Goal: Transaction & Acquisition: Purchase product/service

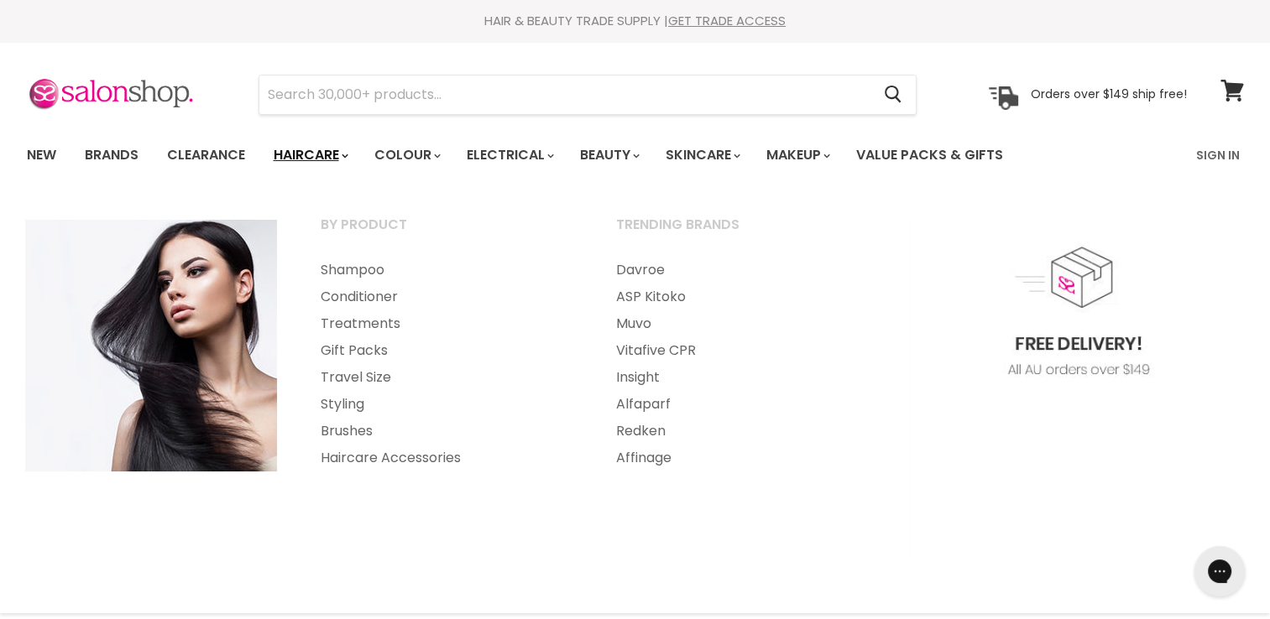
click at [321, 152] on link "Haircare" at bounding box center [309, 155] width 97 height 35
click at [383, 299] on link "Conditioner" at bounding box center [446, 297] width 292 height 27
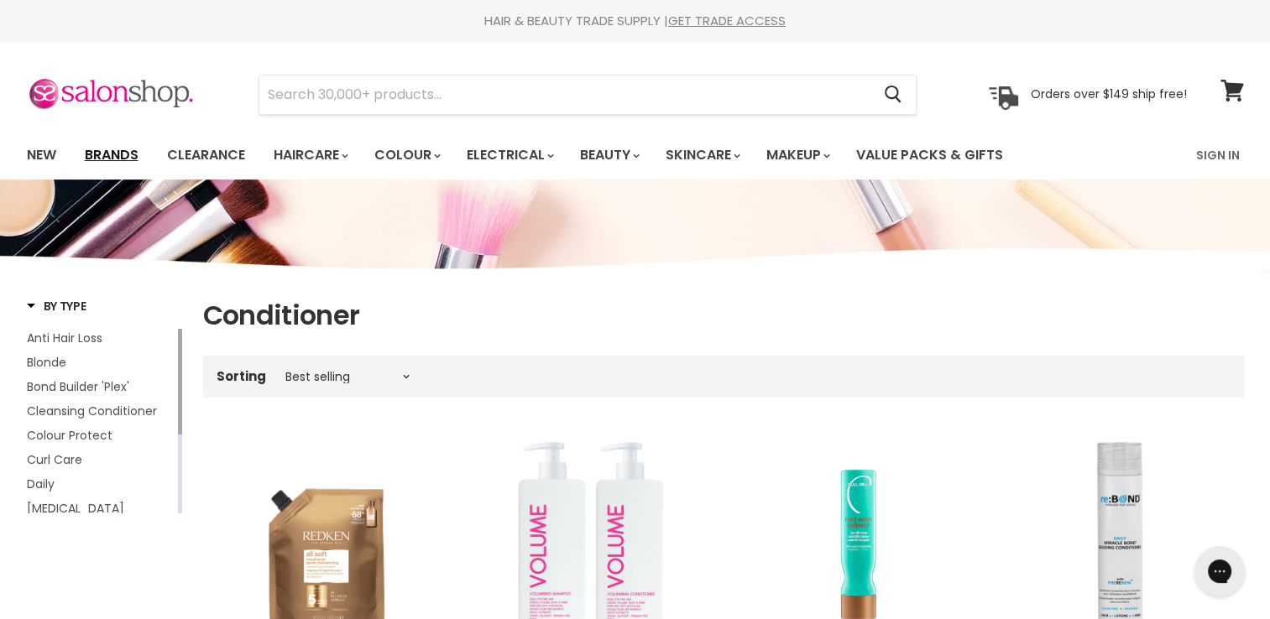
click at [110, 151] on link "Brands" at bounding box center [111, 155] width 79 height 35
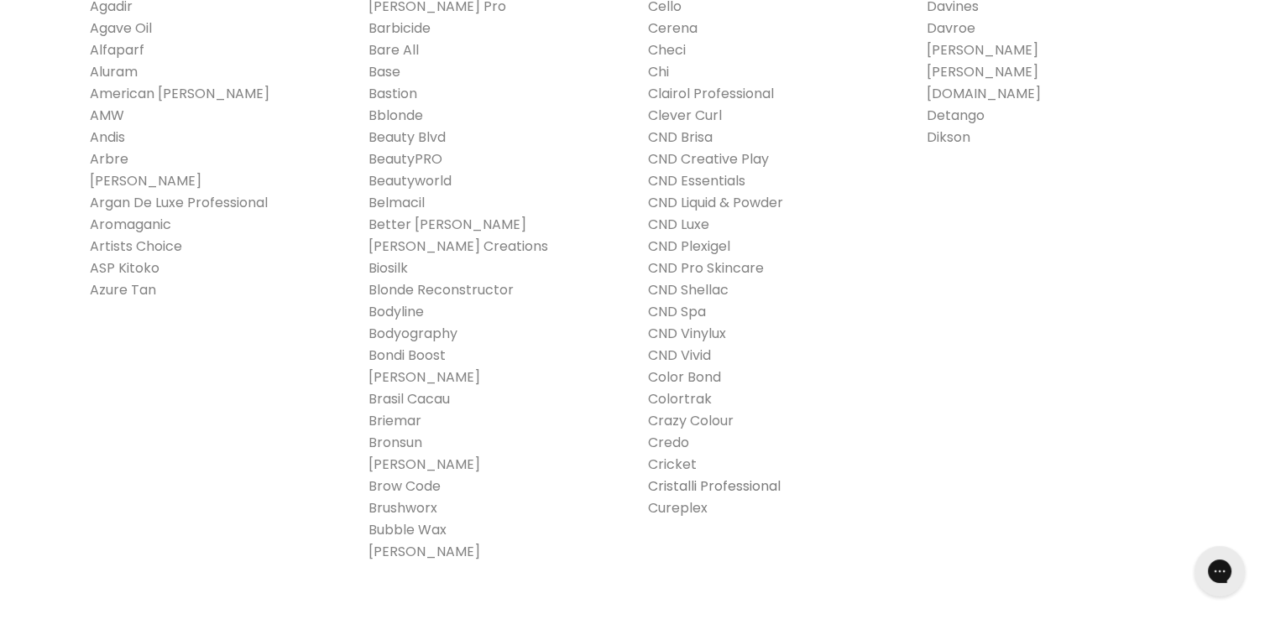
scroll to position [336, 0]
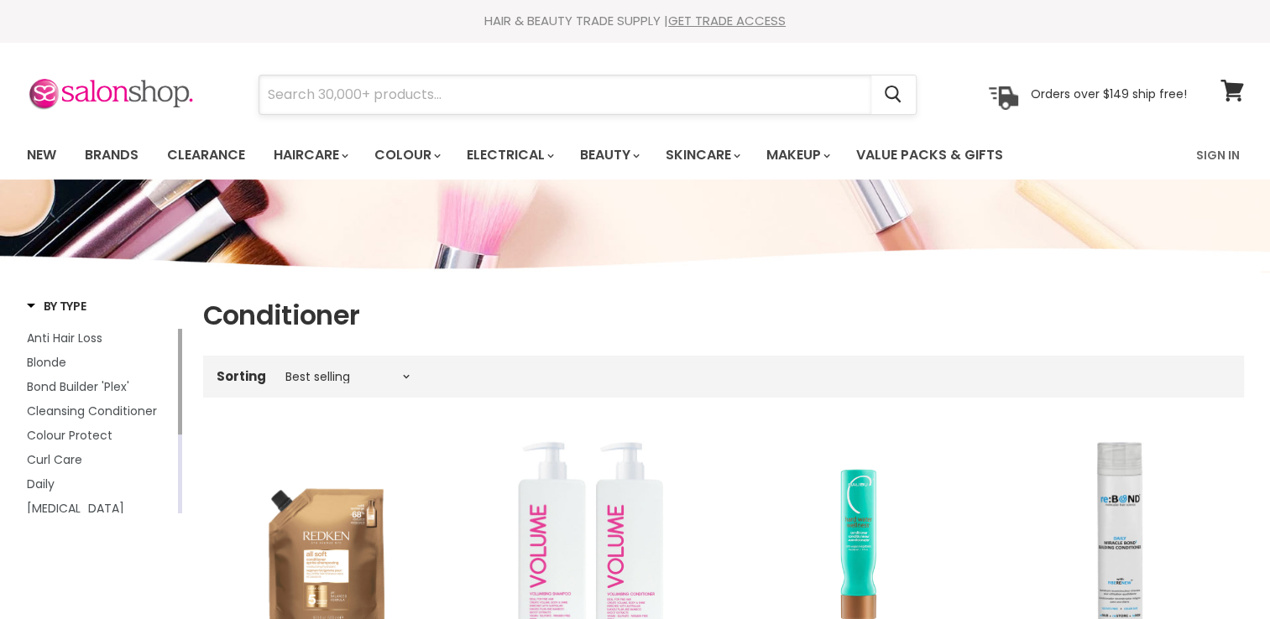
click at [274, 95] on input "Search" at bounding box center [565, 95] width 612 height 39
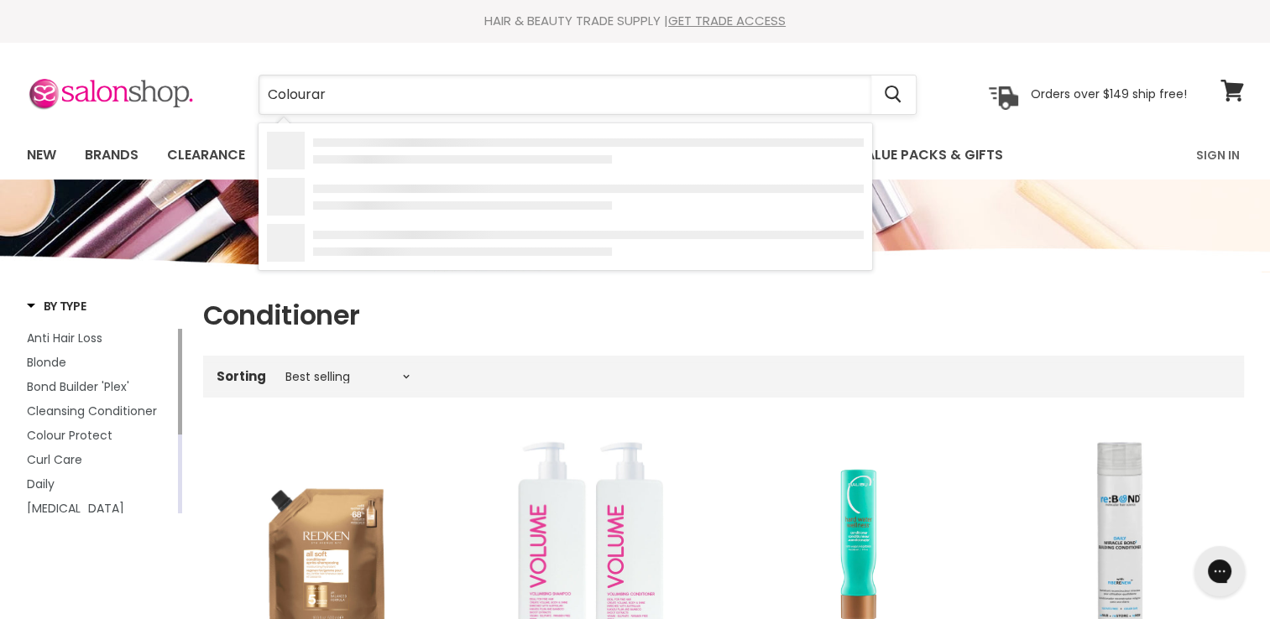
type input "Colourart"
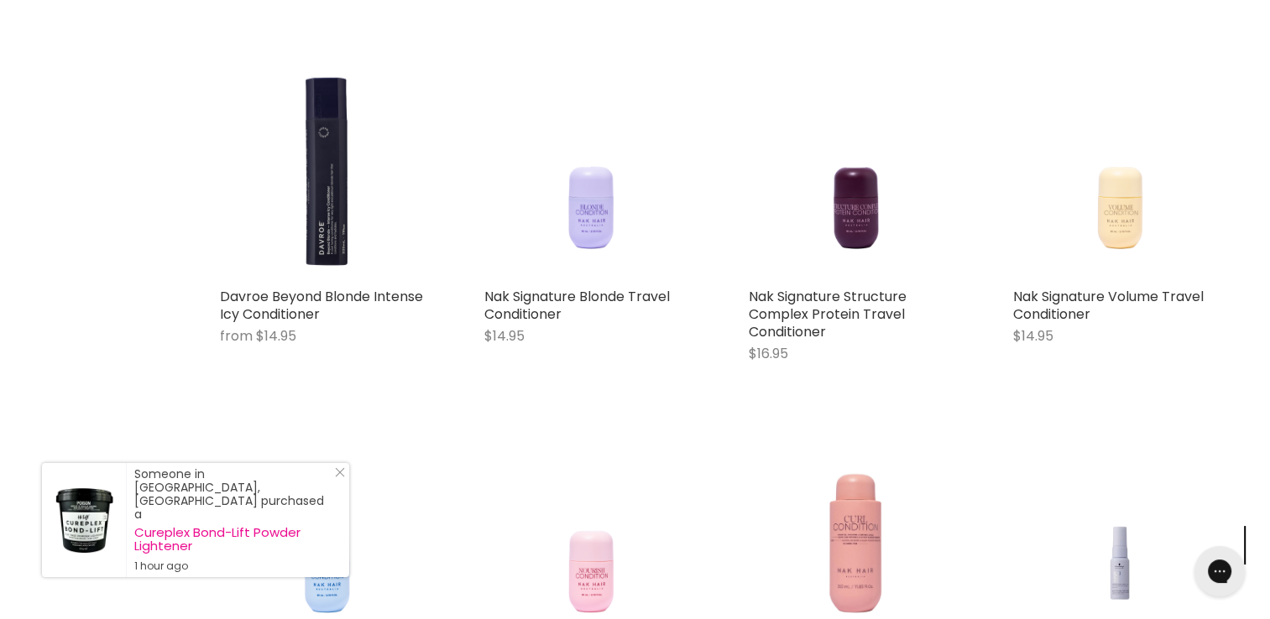
scroll to position [1510, 0]
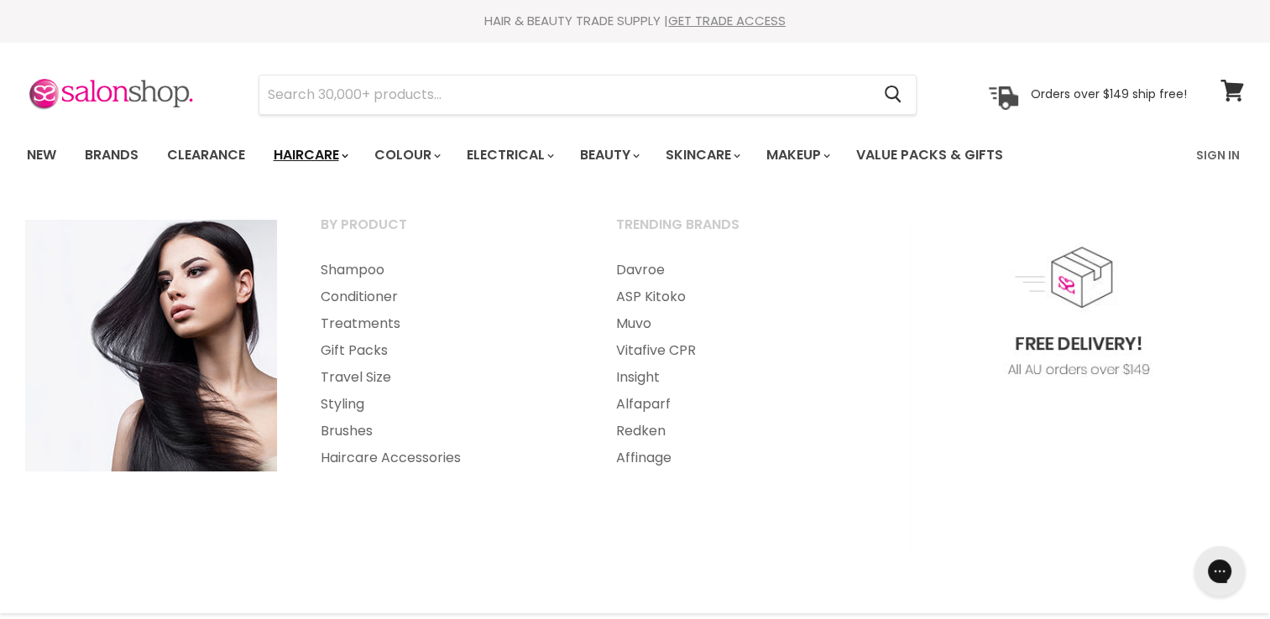
click at [309, 154] on link "Haircare" at bounding box center [309, 155] width 97 height 35
click at [362, 295] on link "Conditioner" at bounding box center [446, 297] width 292 height 27
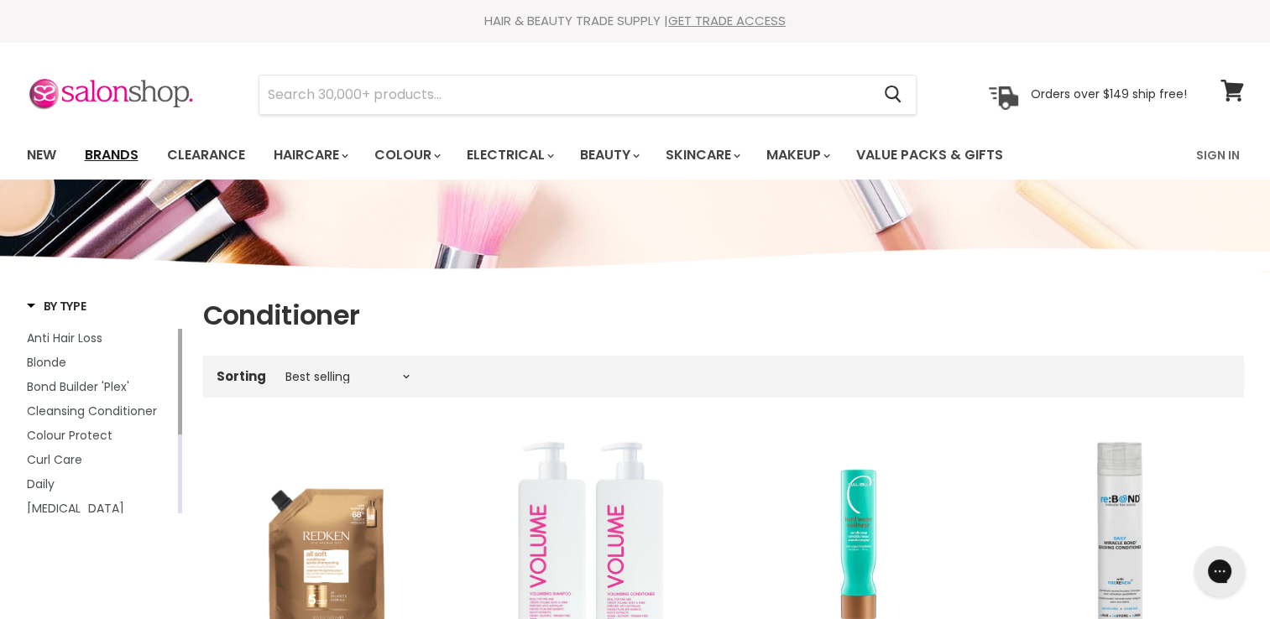
click at [121, 156] on link "Brands" at bounding box center [111, 155] width 79 height 35
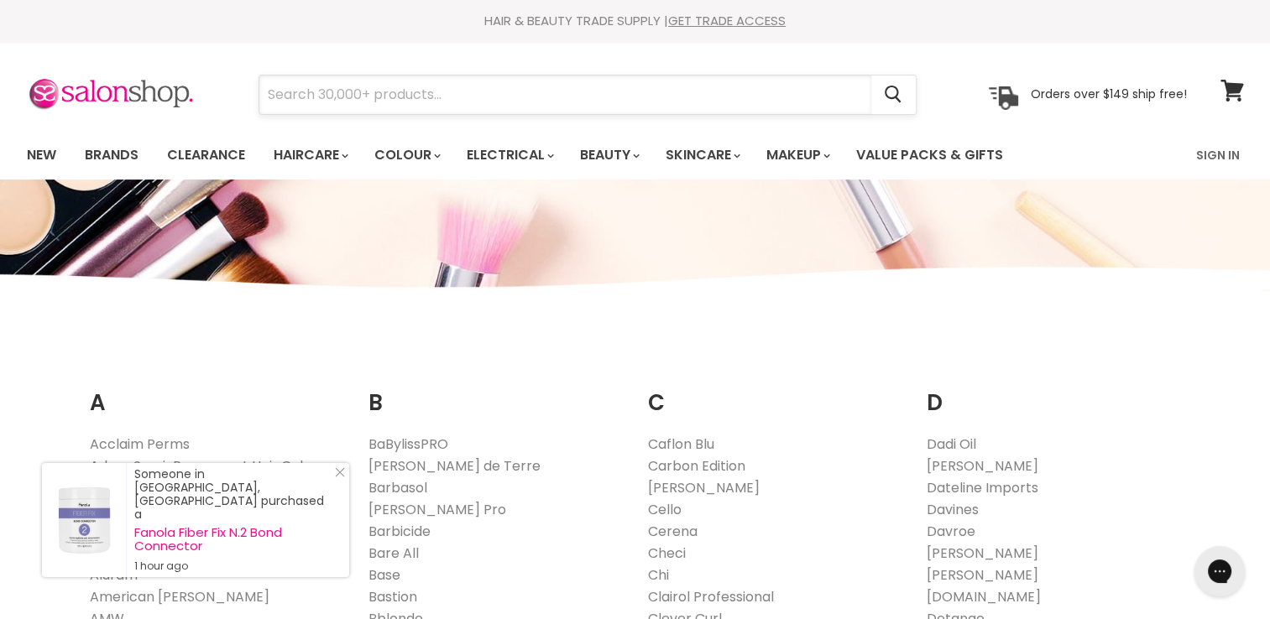
click at [280, 101] on input "Search" at bounding box center [565, 95] width 612 height 39
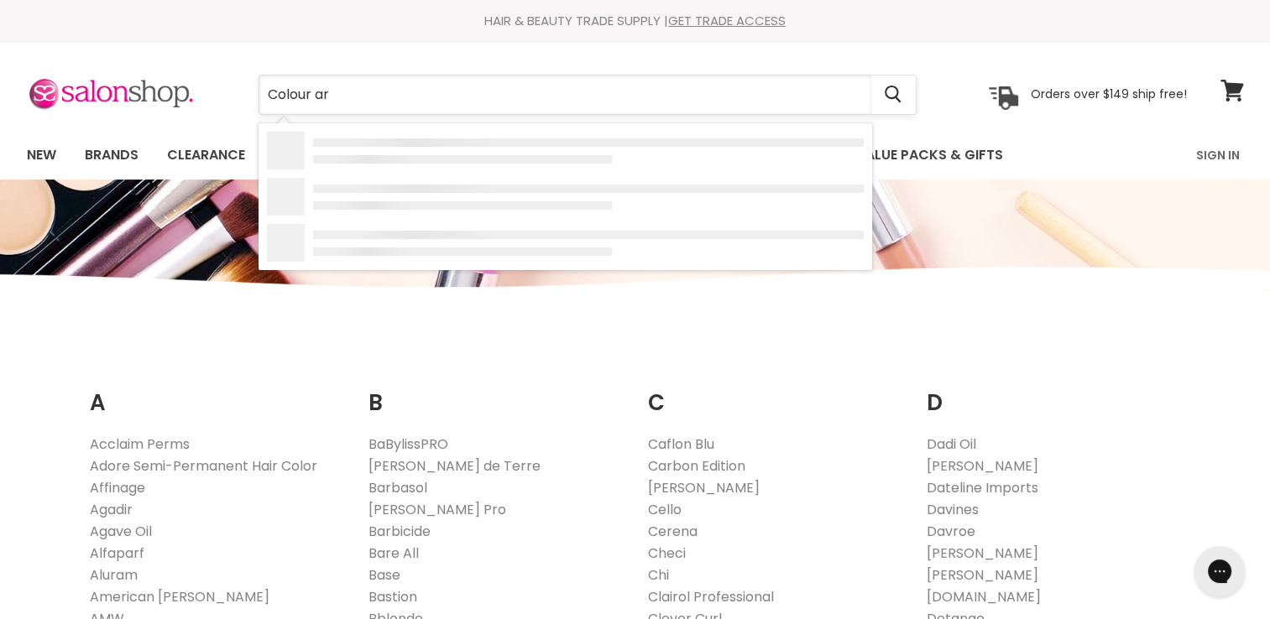
type input "Colour art"
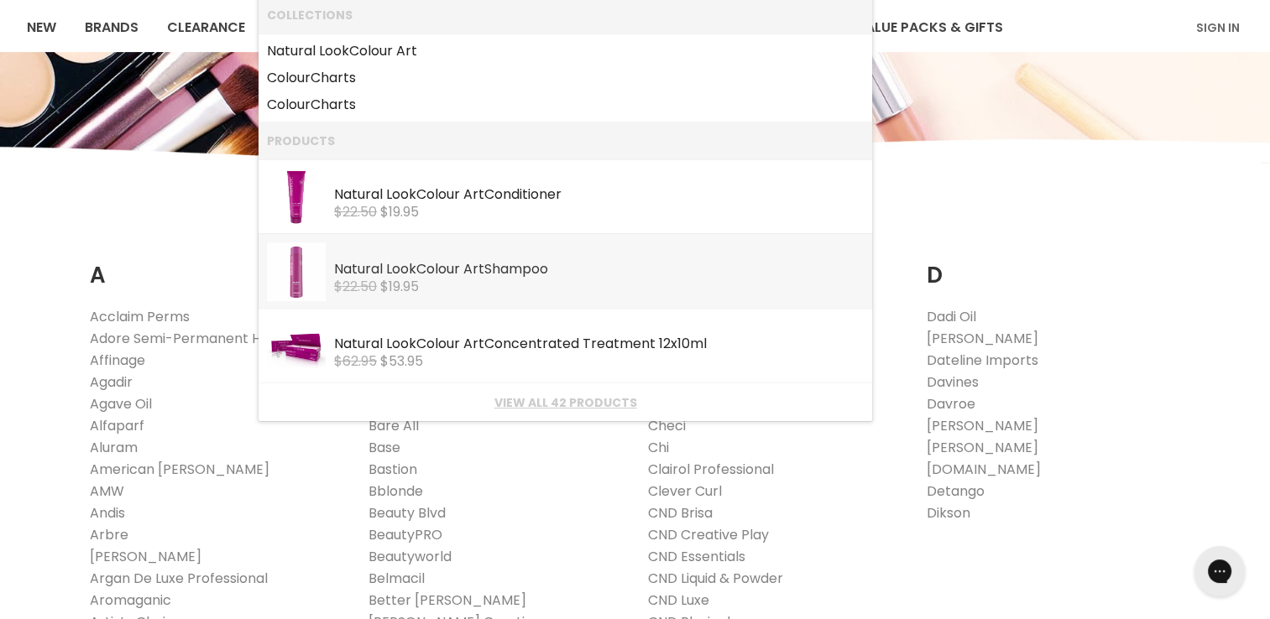
scroll to position [168, 0]
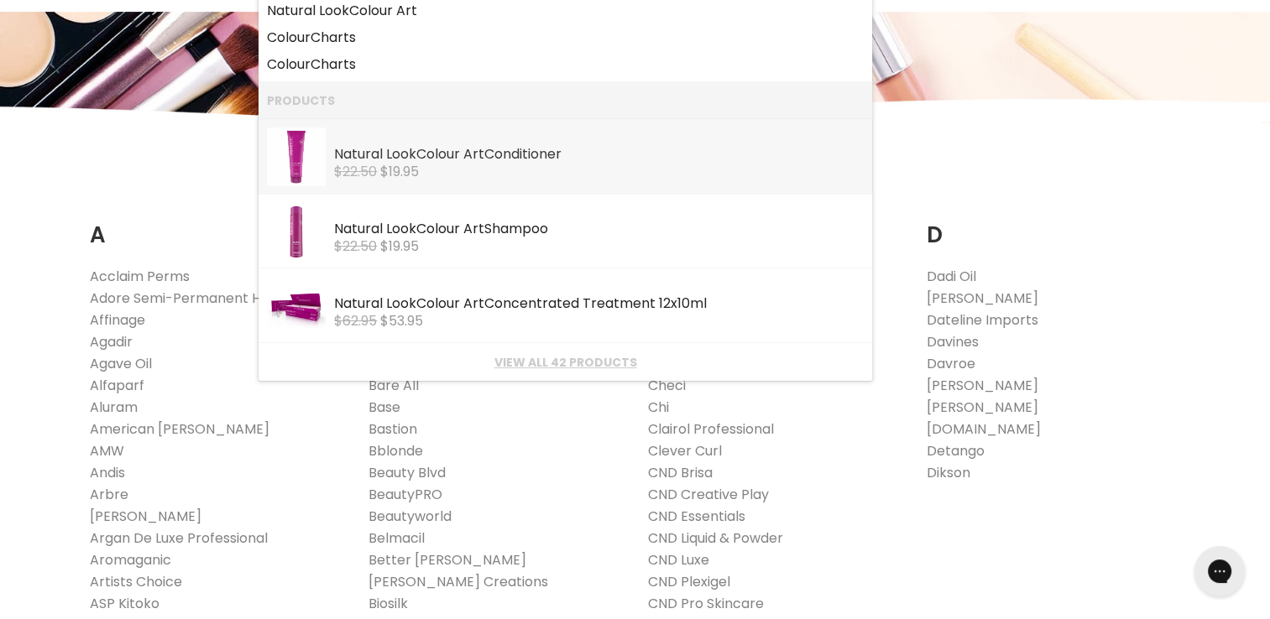
click at [386, 173] on span "$19.95" at bounding box center [399, 171] width 39 height 19
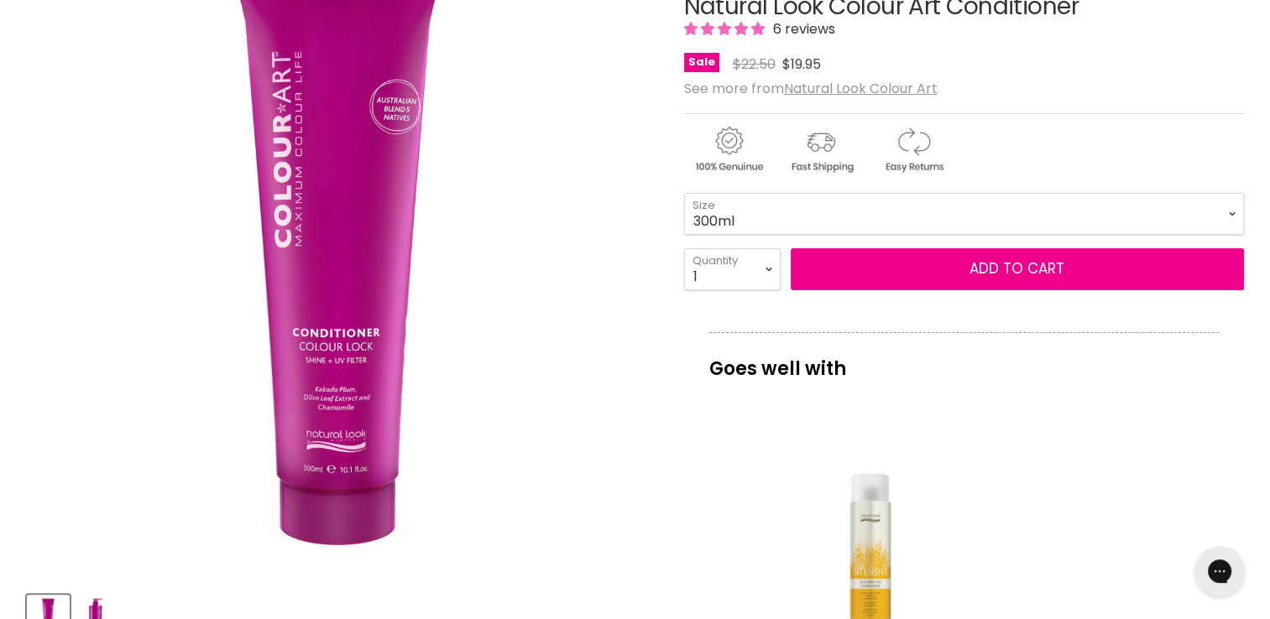
scroll to position [252, 0]
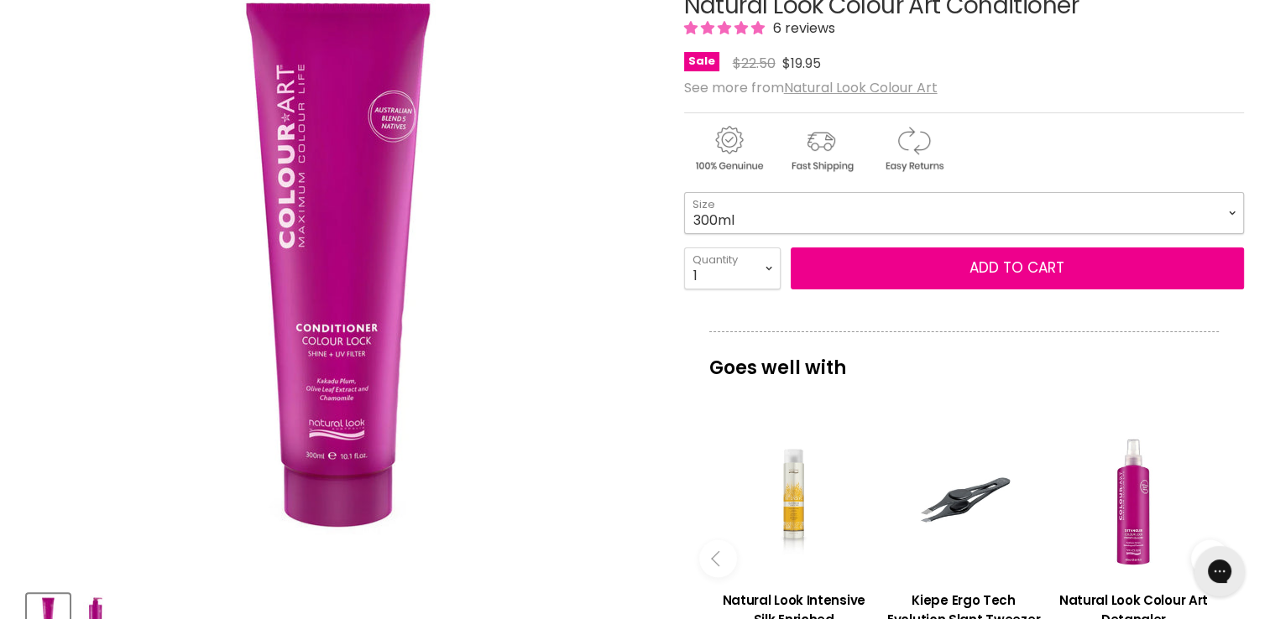
click at [1233, 210] on select "300ml 1 Litre" at bounding box center [964, 213] width 560 height 42
click at [684, 192] on select "300ml 1 Litre" at bounding box center [964, 213] width 560 height 42
select select "1 Litre"
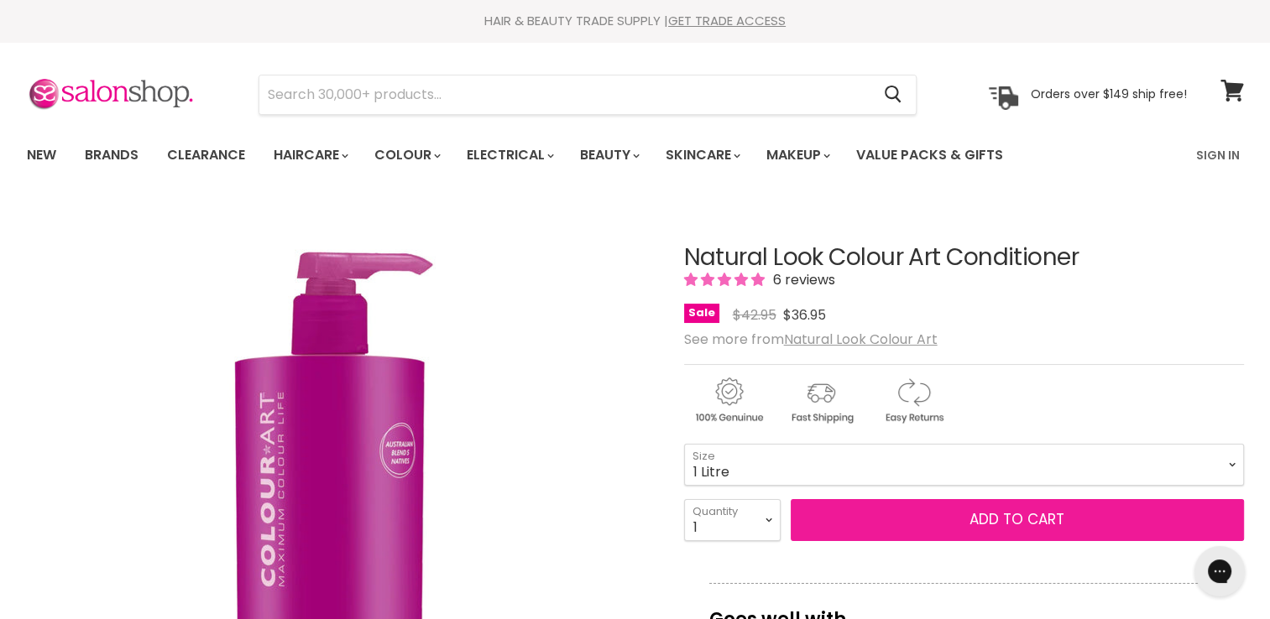
click at [1045, 519] on button "Add to cart" at bounding box center [1016, 520] width 453 height 42
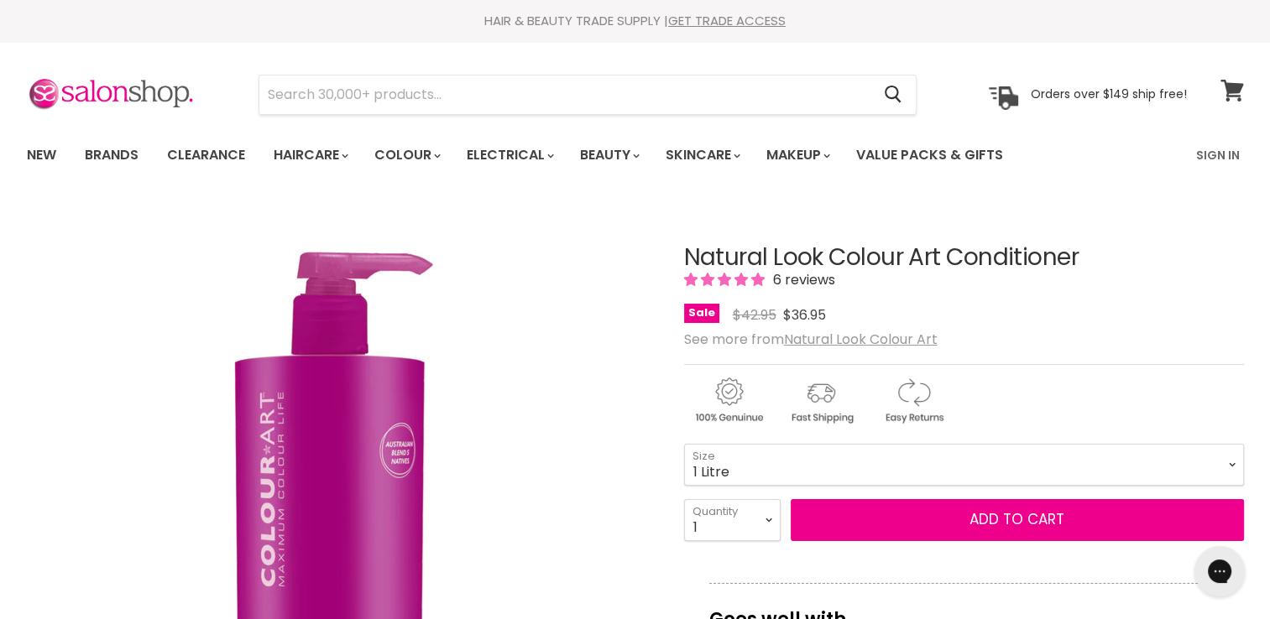
click at [1232, 93] on icon at bounding box center [1231, 91] width 23 height 22
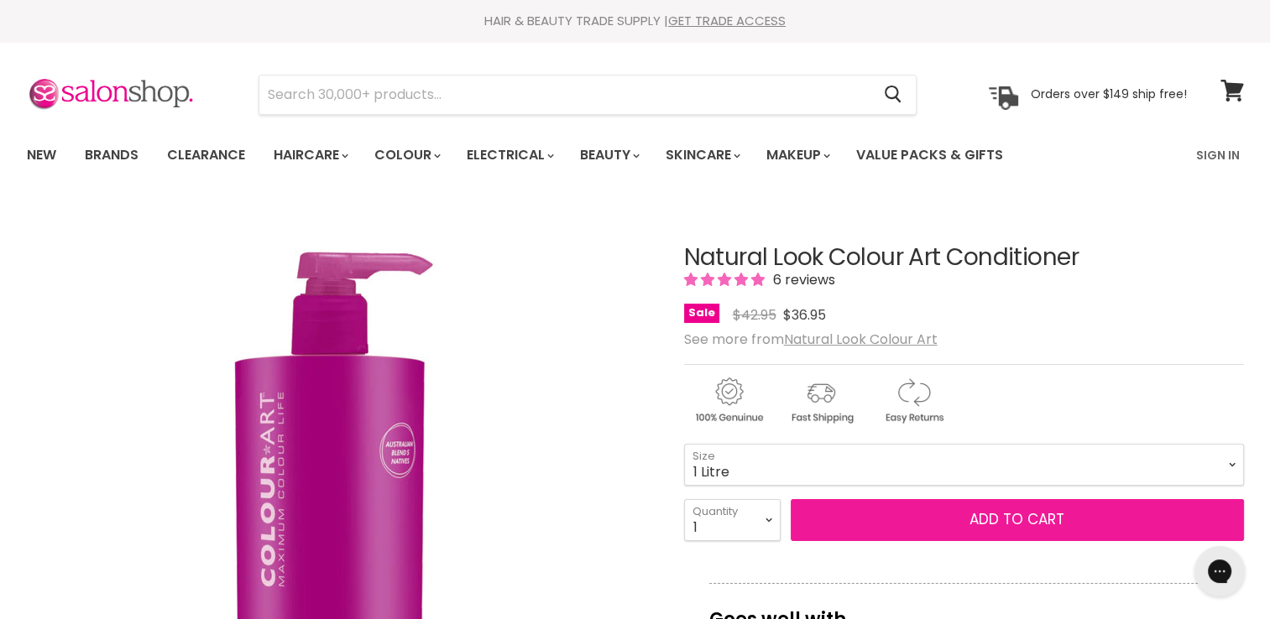
click at [1045, 525] on span "Add to cart" at bounding box center [1016, 519] width 95 height 20
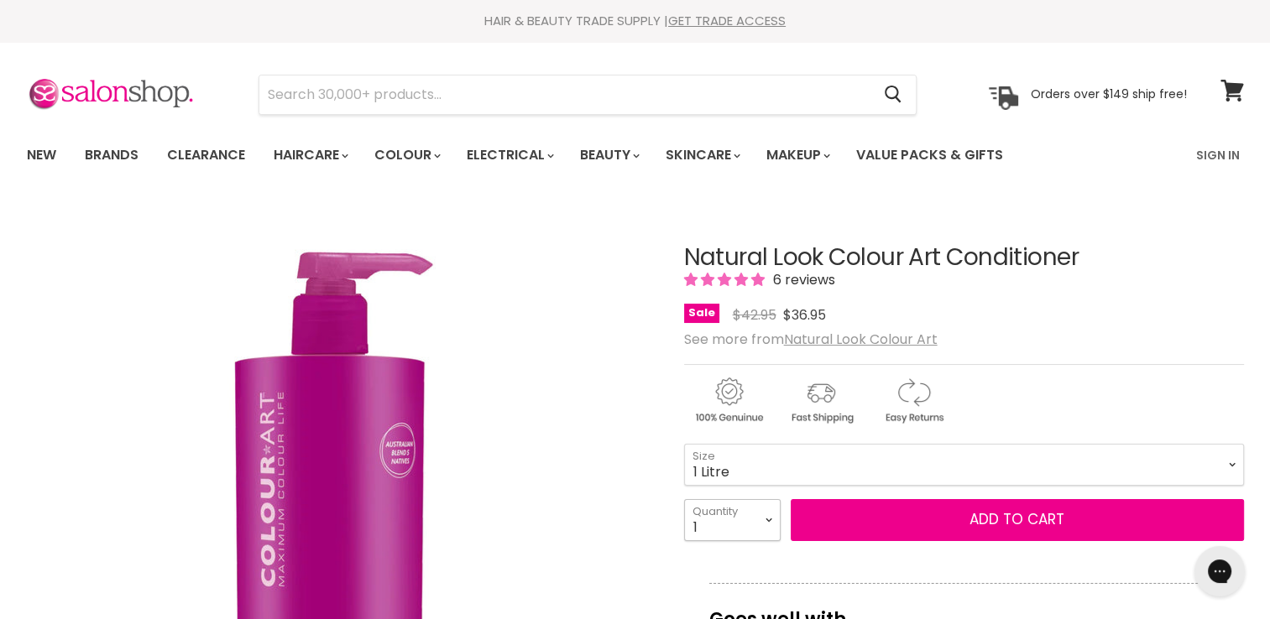
click at [725, 524] on select "1 2 3 4 5 6 7 8 9 10+" at bounding box center [732, 520] width 96 height 42
click at [684, 499] on select "1 2 3 4 5 6 7 8 9 10+" at bounding box center [732, 520] width 96 height 42
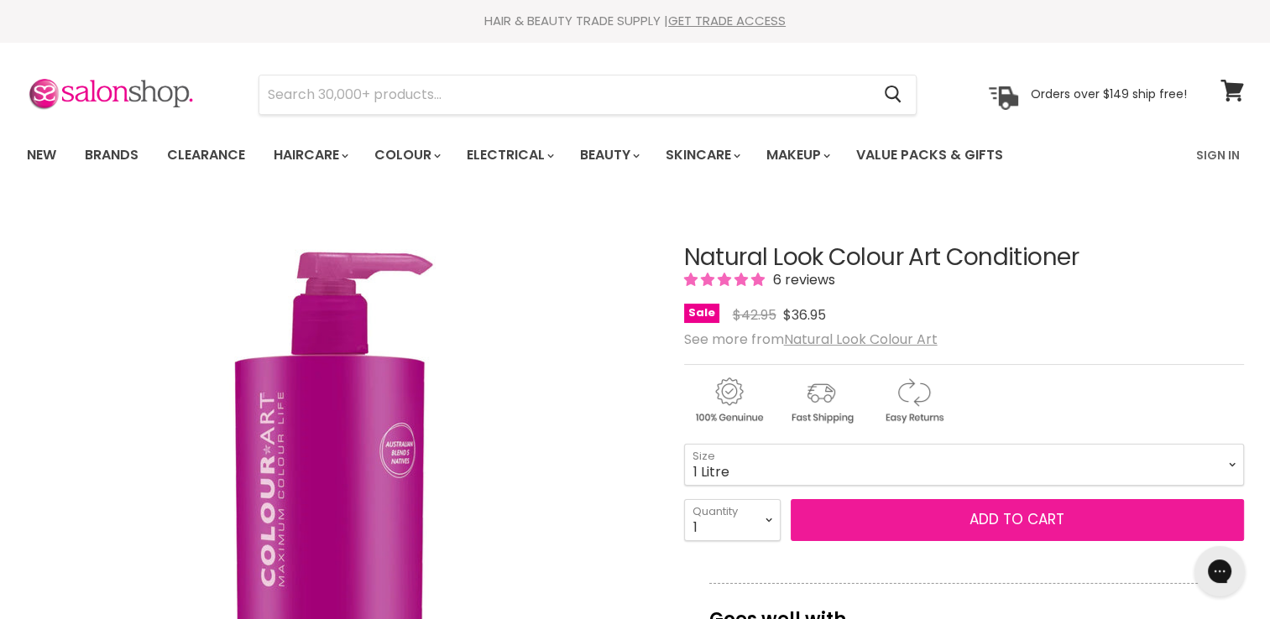
click at [1048, 522] on span "Add to cart" at bounding box center [1016, 519] width 95 height 20
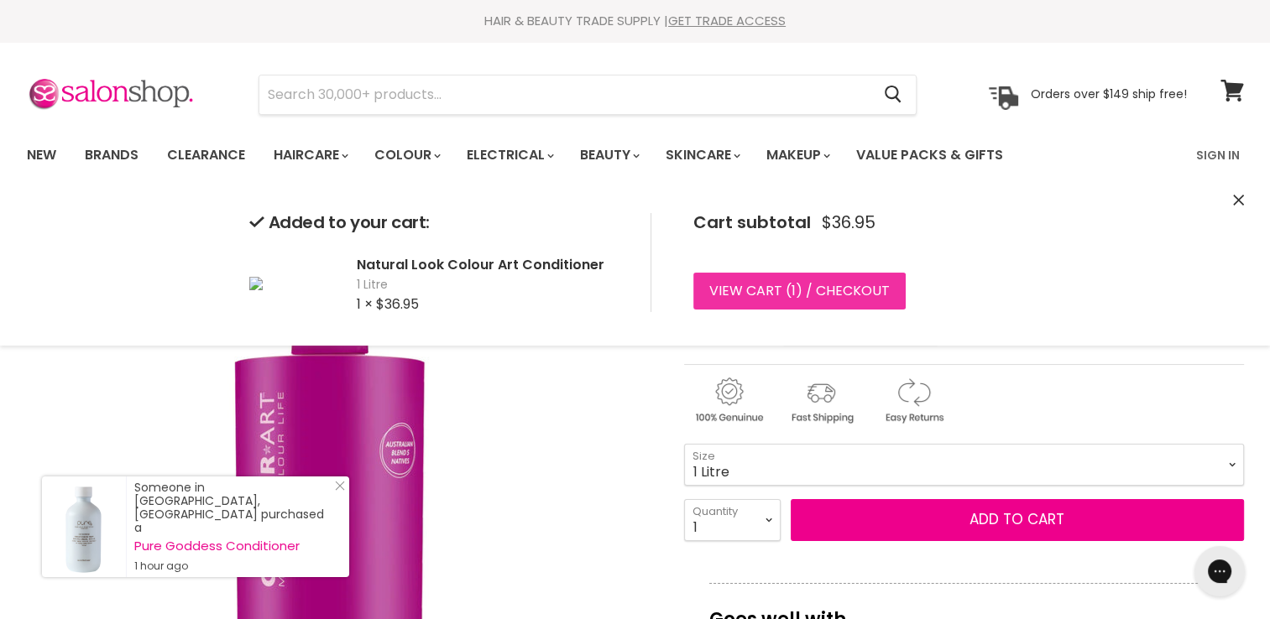
click at [812, 294] on link "View cart ( 1 ) / Checkout" at bounding box center [799, 291] width 212 height 37
